Goal: Information Seeking & Learning: Learn about a topic

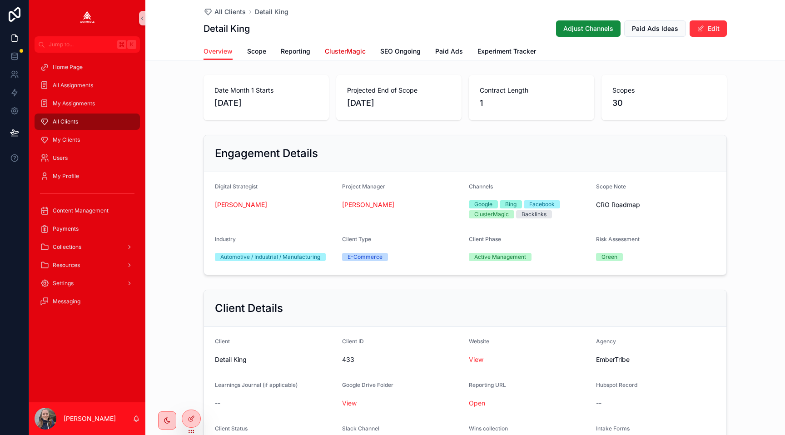
click at [337, 55] on span "ClusterMagic" at bounding box center [345, 51] width 41 height 9
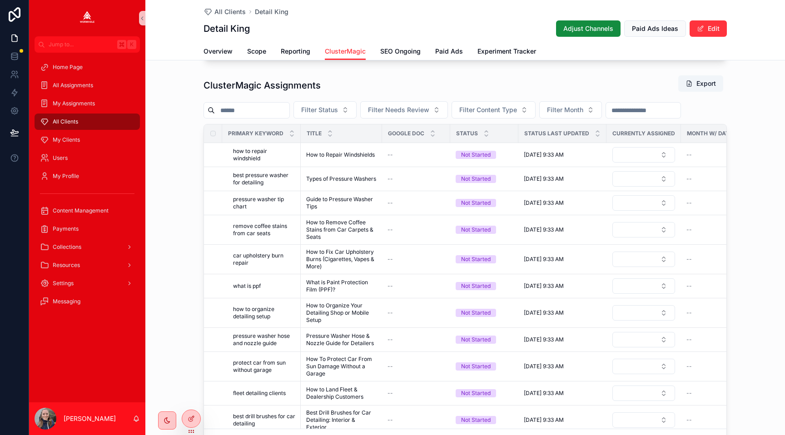
scroll to position [361, 0]
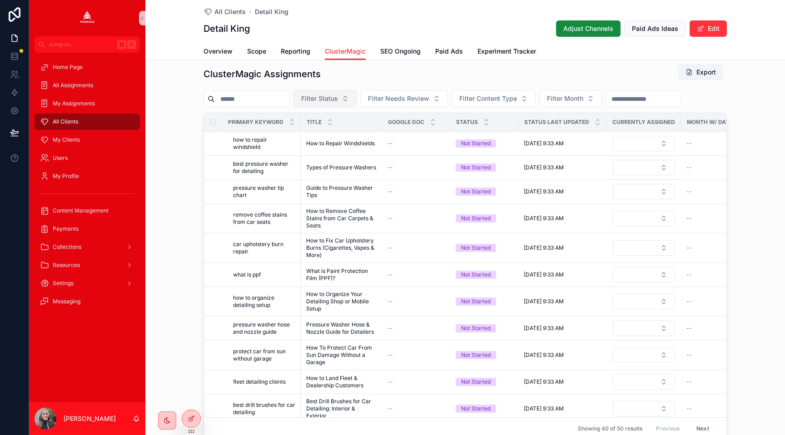
click at [327, 102] on span "Filter Status" at bounding box center [319, 98] width 37 height 9
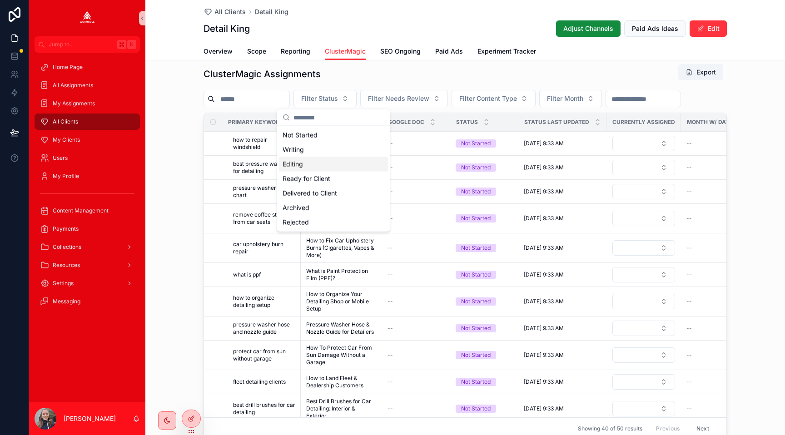
click at [320, 169] on div "Editing" at bounding box center [333, 164] width 109 height 15
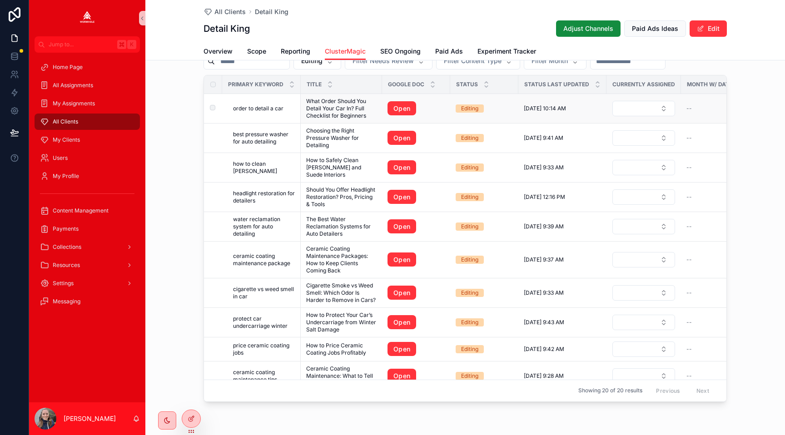
click at [254, 110] on span "order to detail a car" at bounding box center [258, 108] width 50 height 7
click at [406, 106] on link "Open" at bounding box center [401, 108] width 29 height 15
click at [272, 137] on span "best pressure washer for auto detailing" at bounding box center [264, 138] width 62 height 15
click at [405, 140] on link "Open" at bounding box center [401, 138] width 29 height 15
click at [282, 167] on span "how to clean alcantara" at bounding box center [264, 167] width 62 height 15
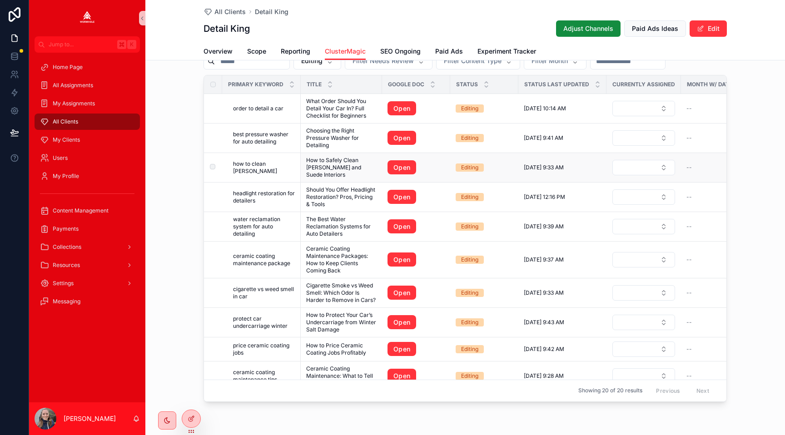
scroll to position [398, 0]
click at [402, 165] on link "Open" at bounding box center [401, 168] width 29 height 15
click at [274, 193] on span "headlight restoration for detailers" at bounding box center [264, 197] width 62 height 15
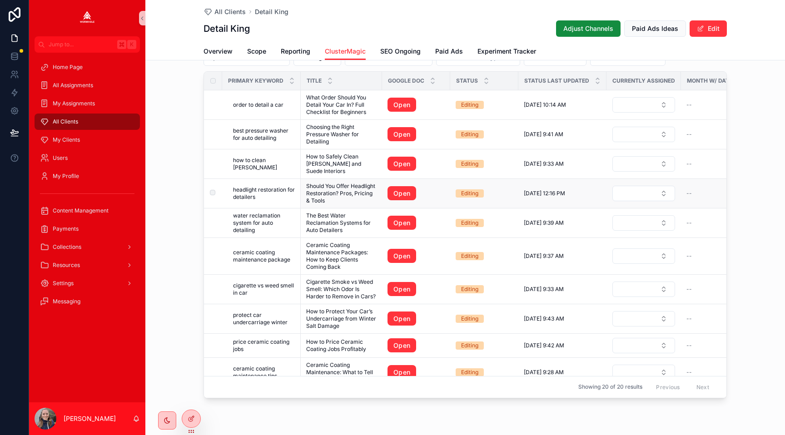
scroll to position [397, 0]
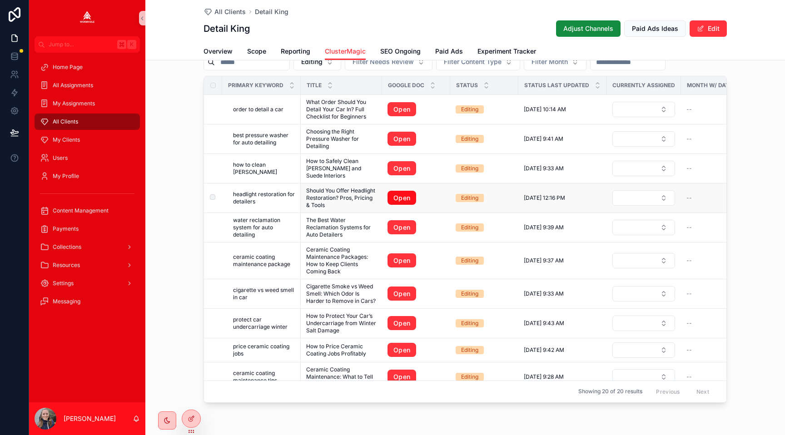
click at [396, 200] on link "Open" at bounding box center [401, 198] width 29 height 15
click at [265, 227] on span "water reclamation system for auto detailing" at bounding box center [264, 228] width 62 height 22
click at [387, 226] on link "Open" at bounding box center [401, 227] width 29 height 15
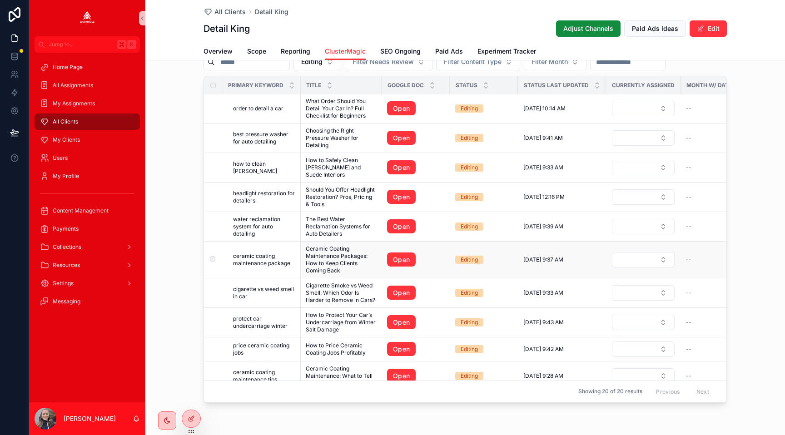
click at [264, 263] on span "ceramic coating maintenance package" at bounding box center [264, 260] width 62 height 15
click at [404, 257] on link "Open" at bounding box center [401, 260] width 29 height 15
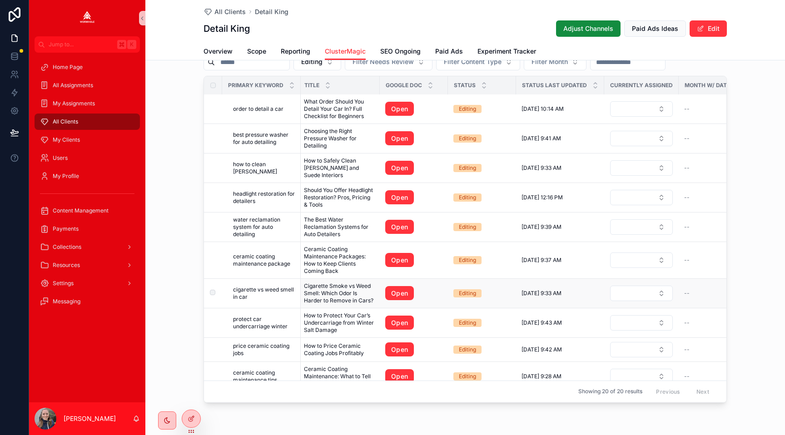
click at [252, 289] on span "cigarette vs weed smell in car" at bounding box center [264, 293] width 62 height 15
click at [395, 293] on link "Open" at bounding box center [399, 293] width 29 height 15
click at [247, 326] on span "protect car undercarriage winter" at bounding box center [264, 323] width 62 height 15
click at [407, 325] on link "Open" at bounding box center [399, 323] width 29 height 15
click at [253, 350] on span "price ceramic coating jobs" at bounding box center [264, 349] width 62 height 15
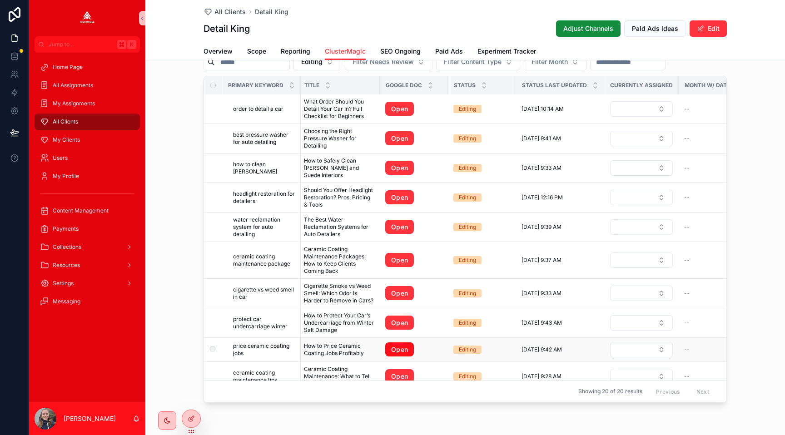
click at [402, 352] on link "Open" at bounding box center [399, 349] width 29 height 15
click at [264, 376] on span "ceramic coating maintenance tips" at bounding box center [264, 376] width 62 height 15
click at [400, 372] on link "Open" at bounding box center [399, 376] width 29 height 15
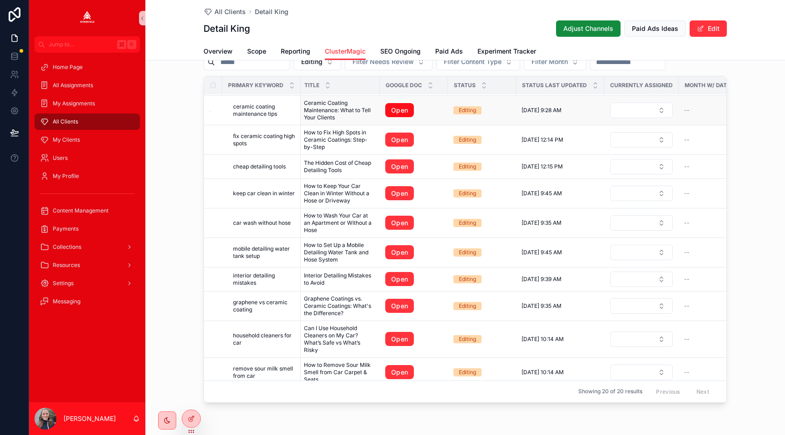
scroll to position [267, 2]
click at [250, 141] on span "fix ceramic coating high spots" at bounding box center [264, 139] width 62 height 15
click at [393, 141] on link "Open" at bounding box center [399, 139] width 29 height 15
click at [271, 165] on span "cheap detailing tools" at bounding box center [259, 166] width 53 height 7
click at [391, 164] on link "Open" at bounding box center [399, 166] width 29 height 15
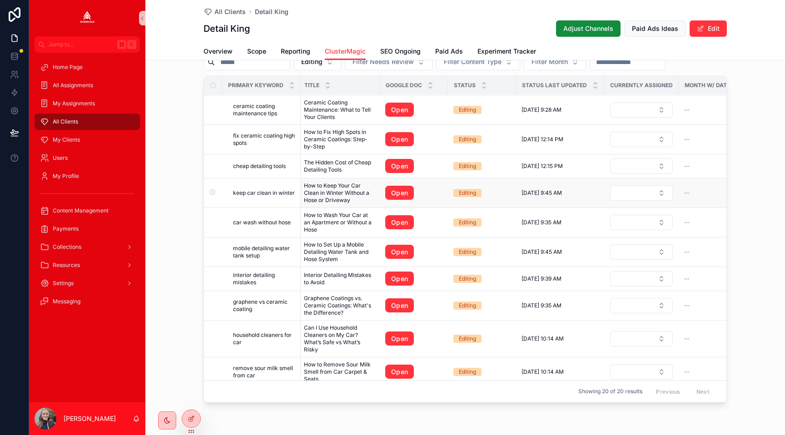
click at [280, 192] on span "keep car clean in winter" at bounding box center [264, 192] width 62 height 7
click at [399, 190] on link "Open" at bounding box center [399, 193] width 29 height 15
click at [250, 222] on span "car wash without hose" at bounding box center [262, 222] width 58 height 7
click at [394, 223] on link "Open" at bounding box center [399, 222] width 29 height 15
click at [278, 249] on span "mobile detailing water tank setup" at bounding box center [264, 252] width 62 height 15
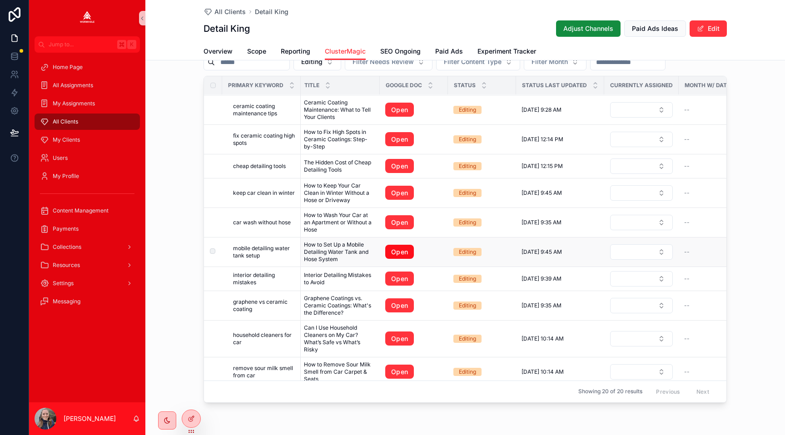
click at [403, 254] on link "Open" at bounding box center [399, 252] width 29 height 15
click at [273, 277] on span "interior detailing mistakes" at bounding box center [264, 279] width 62 height 15
click at [407, 279] on link "Open" at bounding box center [399, 279] width 29 height 15
click at [280, 300] on span "graphene vs ceramic coating" at bounding box center [264, 305] width 62 height 15
click at [396, 303] on link "Open" at bounding box center [399, 305] width 29 height 15
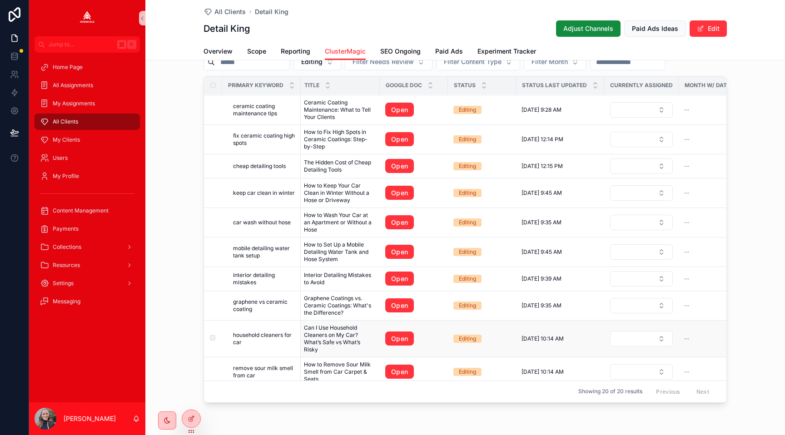
click at [248, 332] on span "household cleaners for car" at bounding box center [264, 339] width 62 height 15
click at [403, 342] on link "Open" at bounding box center [399, 339] width 29 height 15
click at [272, 367] on span "remove sour milk smell from car" at bounding box center [264, 372] width 62 height 15
click at [397, 373] on link "Open" at bounding box center [399, 372] width 29 height 15
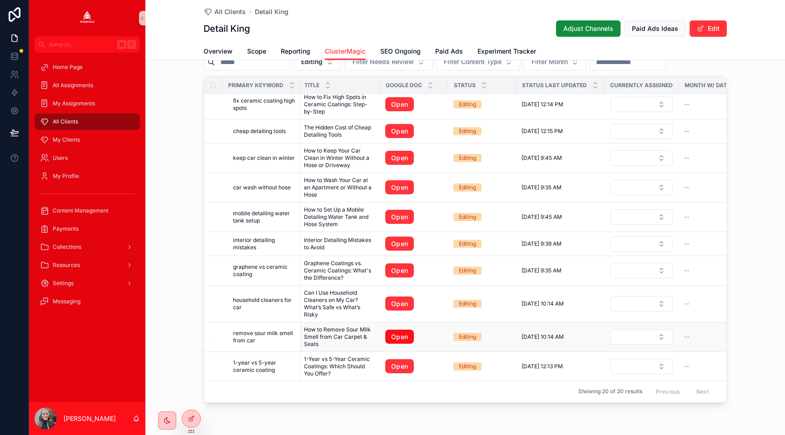
scroll to position [302, 0]
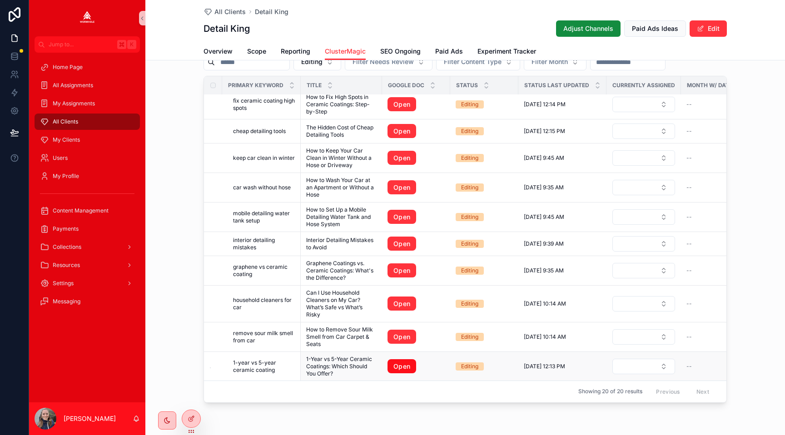
click at [270, 367] on span "1-year vs 5-year ceramic coating" at bounding box center [264, 366] width 62 height 15
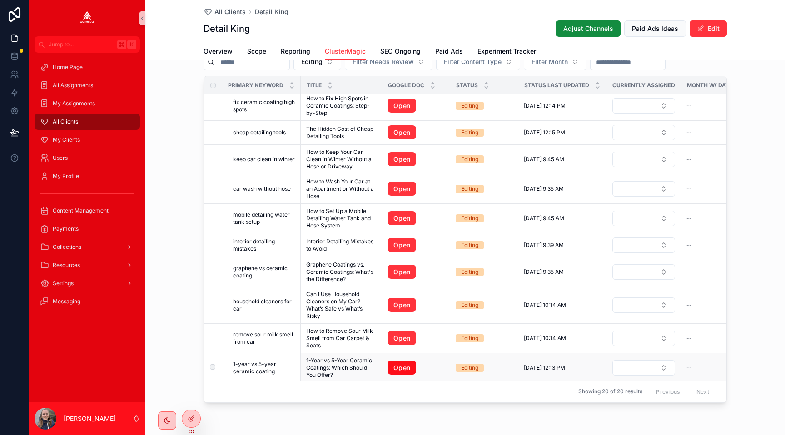
click at [398, 366] on link "Open" at bounding box center [401, 368] width 29 height 15
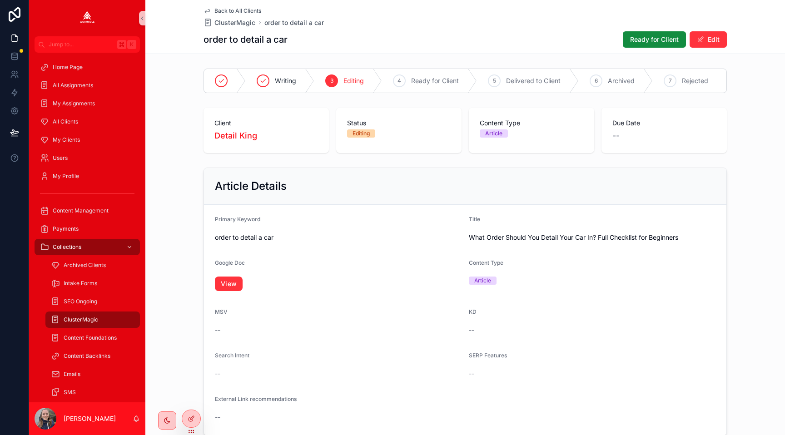
scroll to position [483, 0]
